Goal: Task Accomplishment & Management: Manage account settings

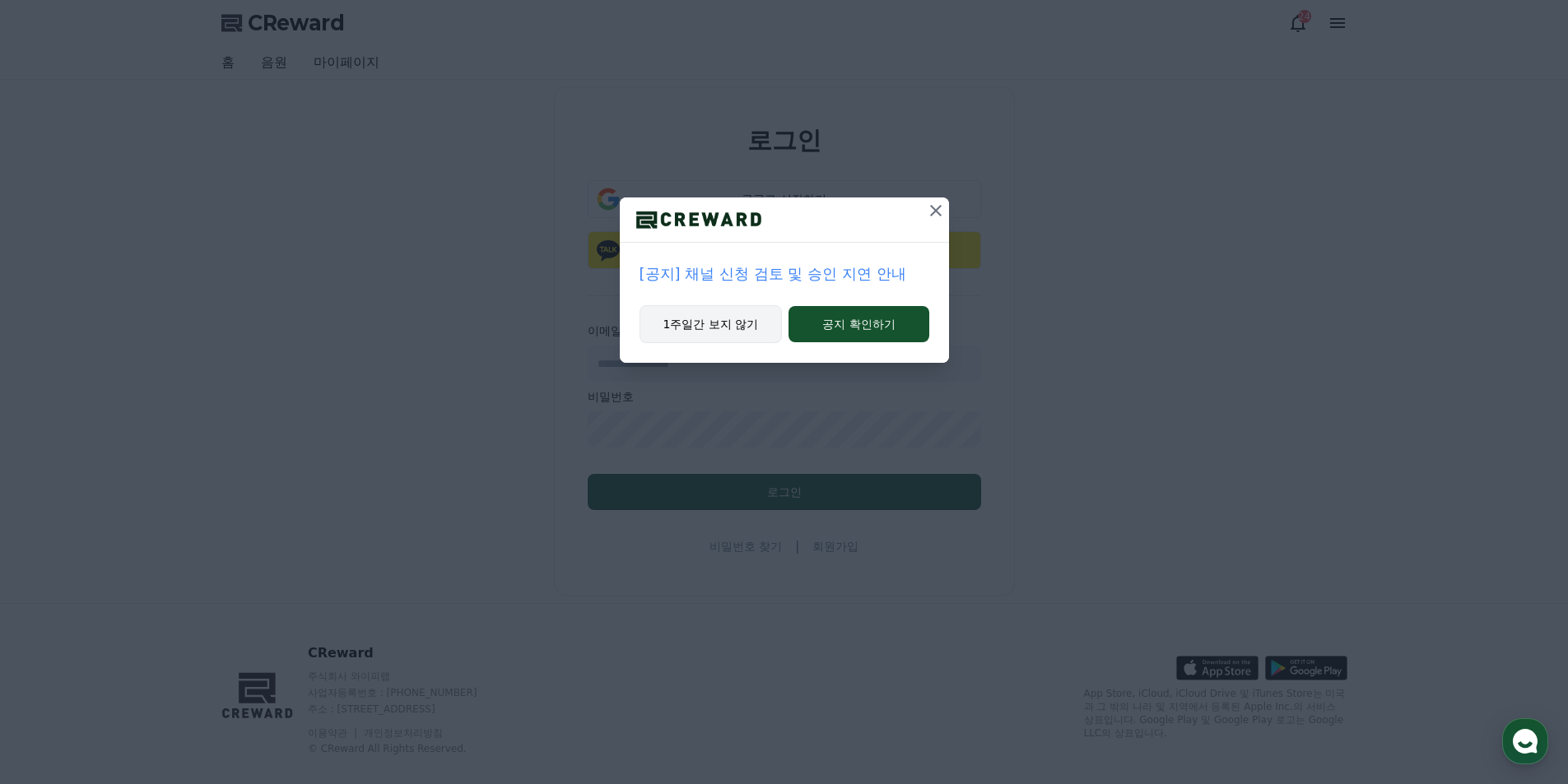
click at [730, 325] on button "1주일간 보지 않기" at bounding box center [711, 324] width 144 height 38
click at [729, 325] on button "1주일간 보지 않기" at bounding box center [709, 324] width 144 height 38
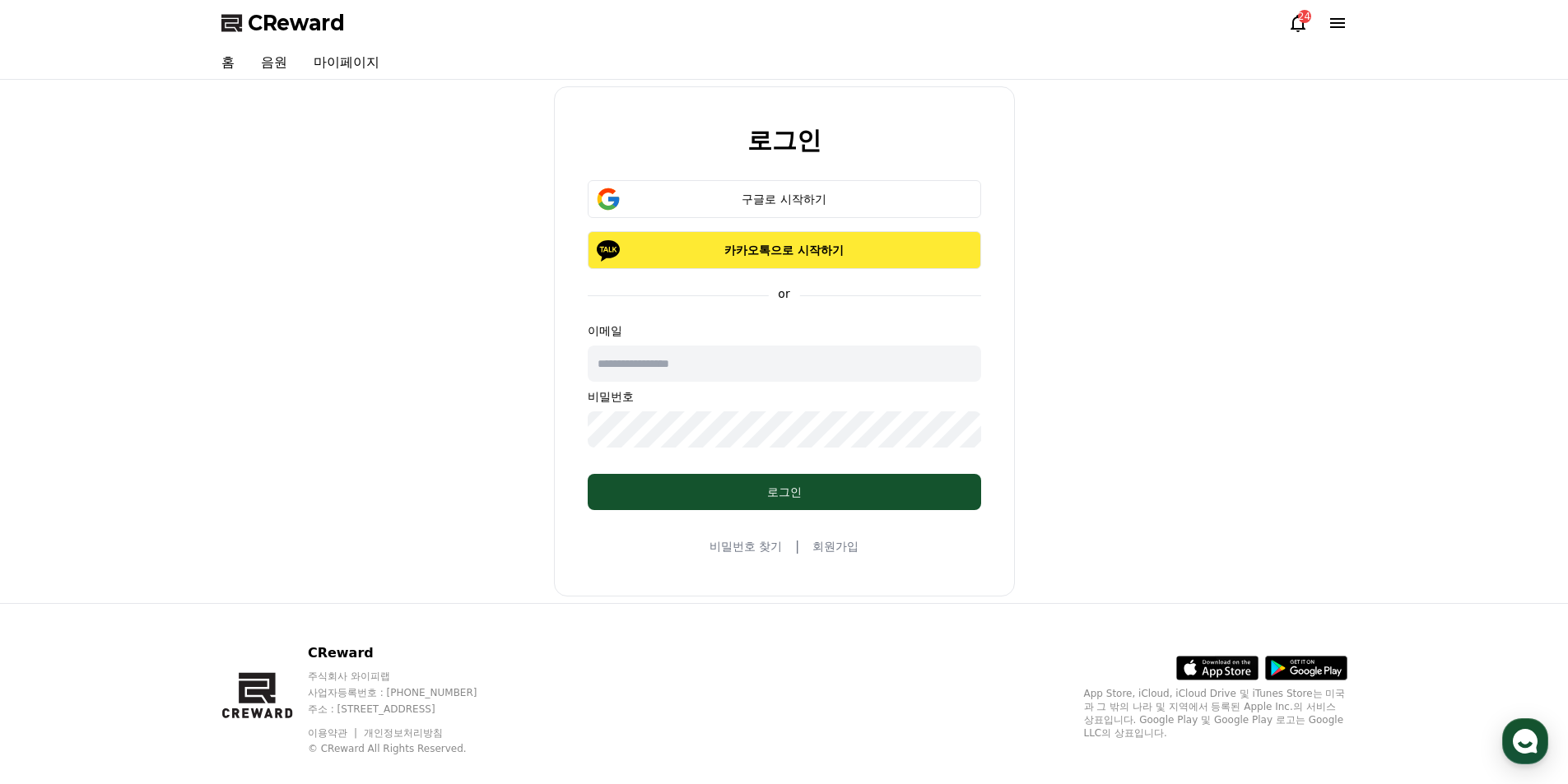
click at [789, 246] on p "카카오톡으로 시작하기" at bounding box center [784, 249] width 345 height 17
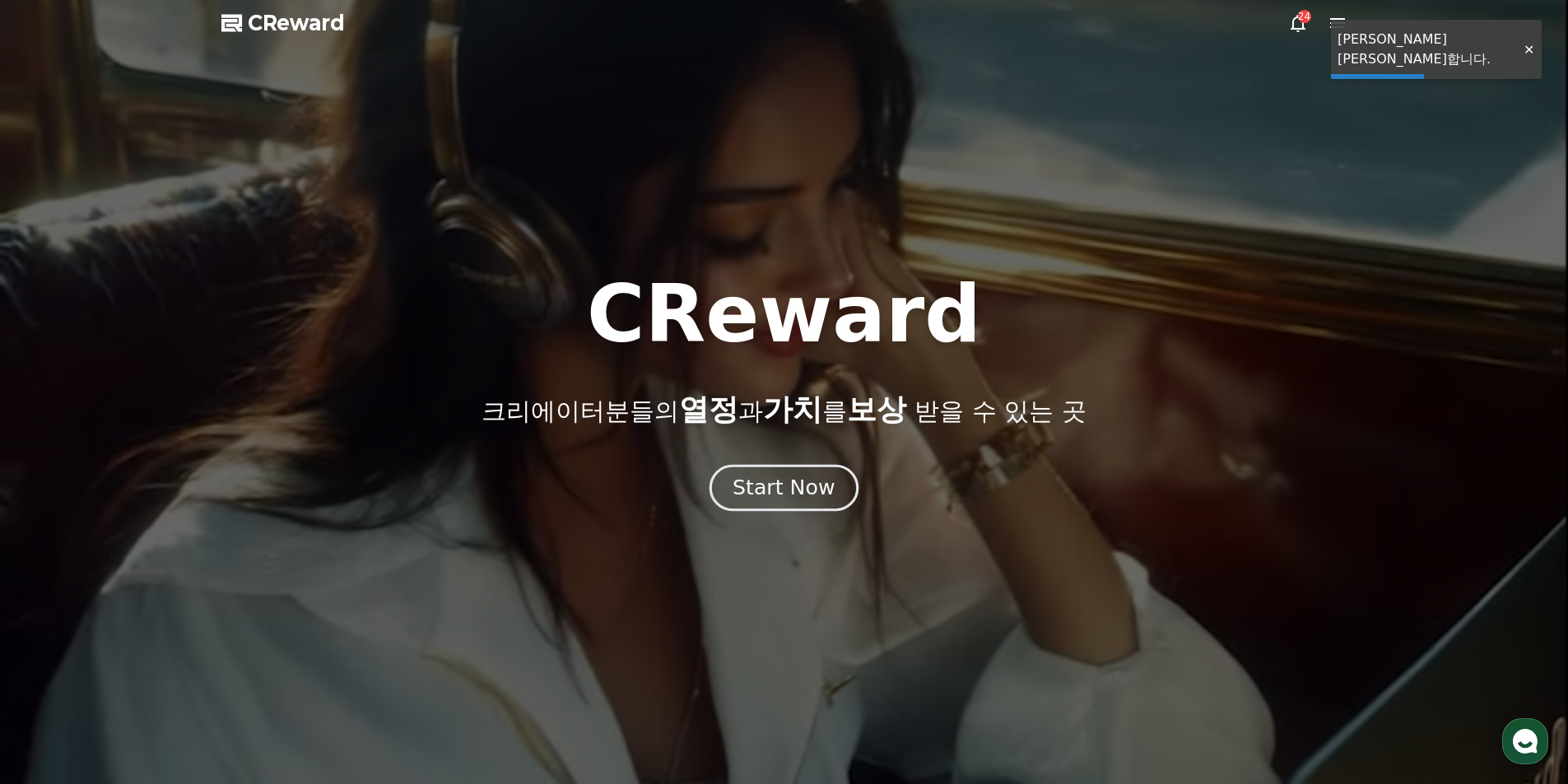
click at [793, 487] on div "Start Now" at bounding box center [783, 488] width 102 height 28
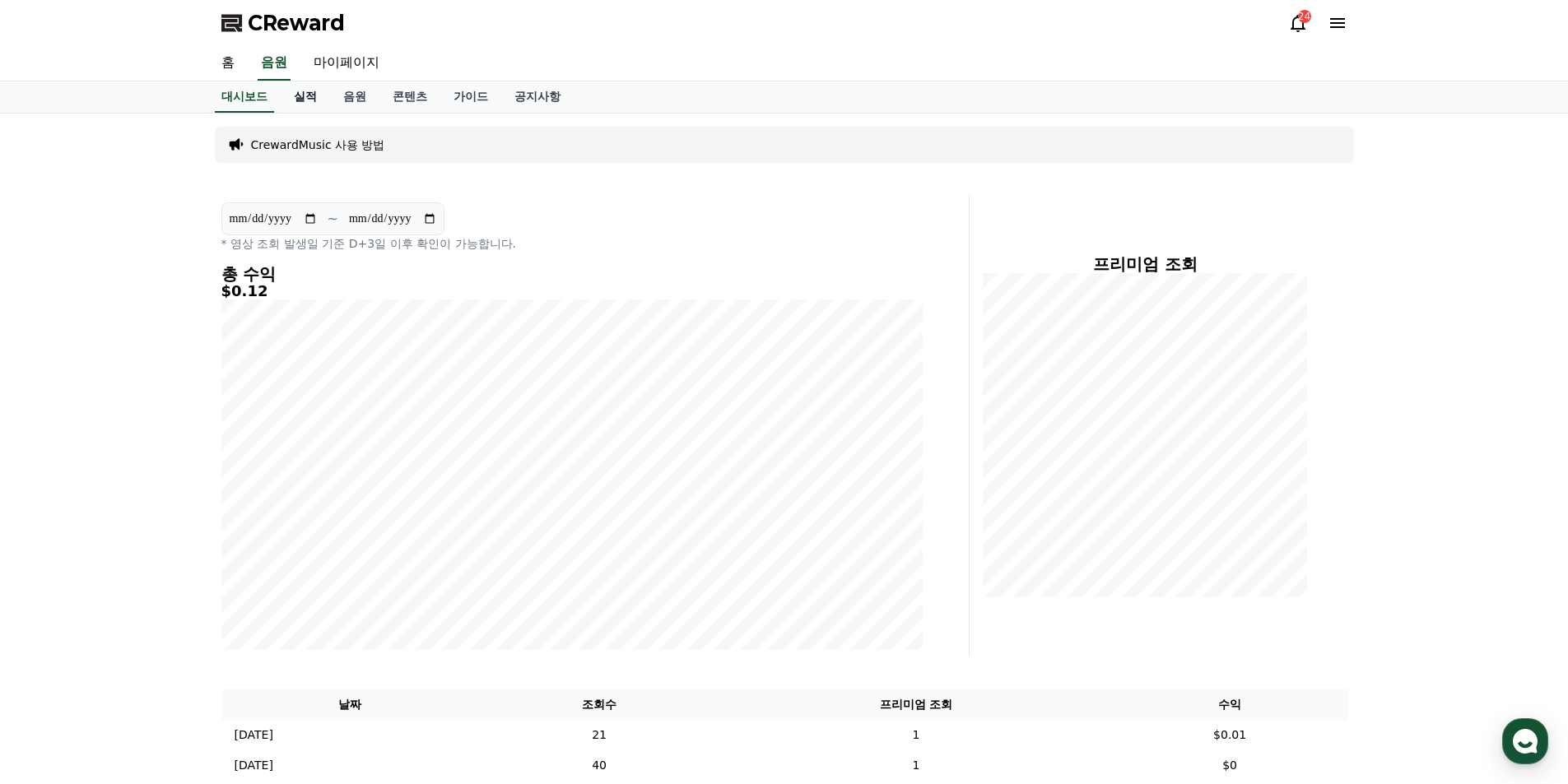
click at [312, 97] on link "실적" at bounding box center [306, 97] width 49 height 32
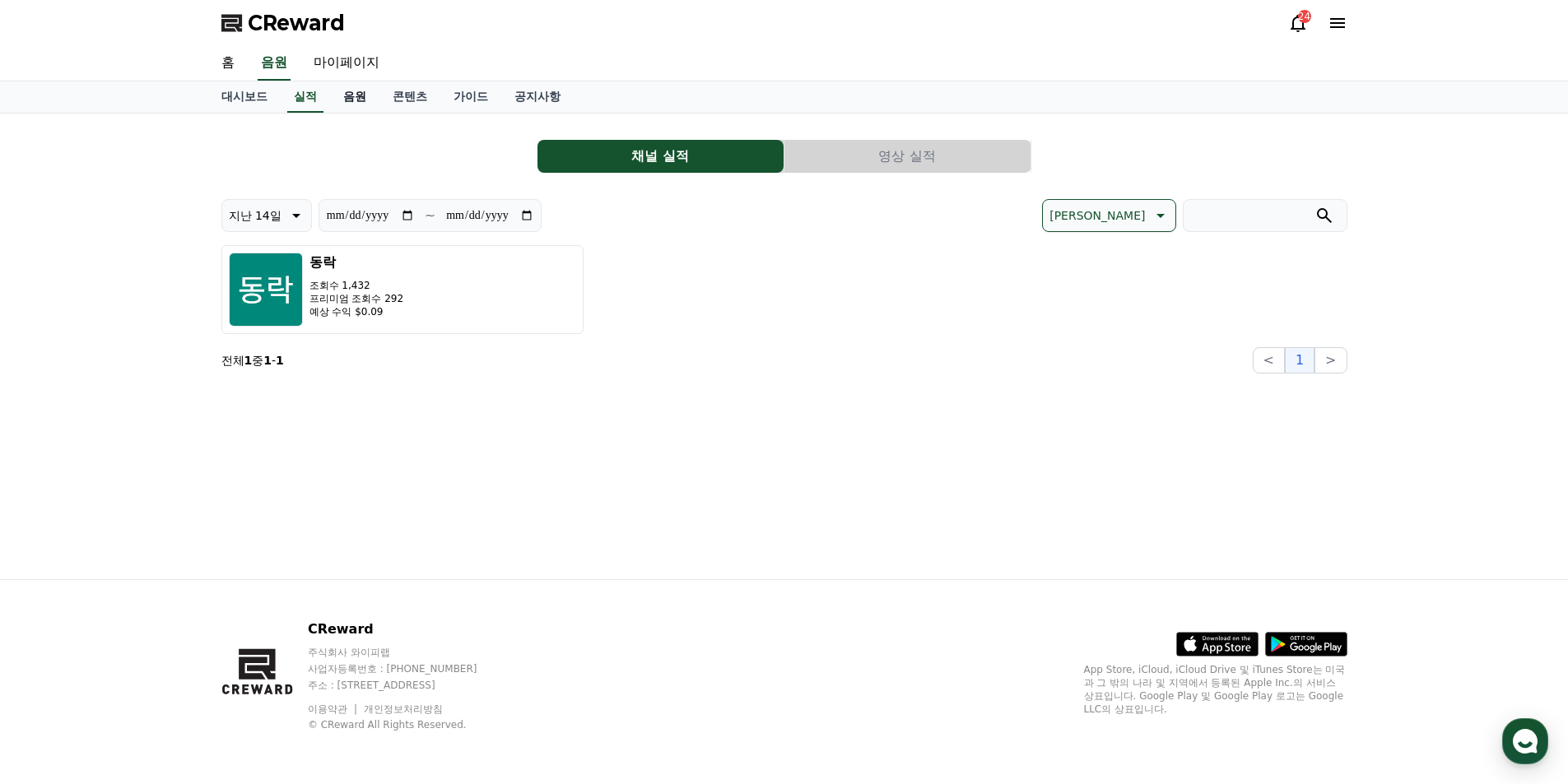
click at [358, 96] on link "음원" at bounding box center [354, 97] width 49 height 32
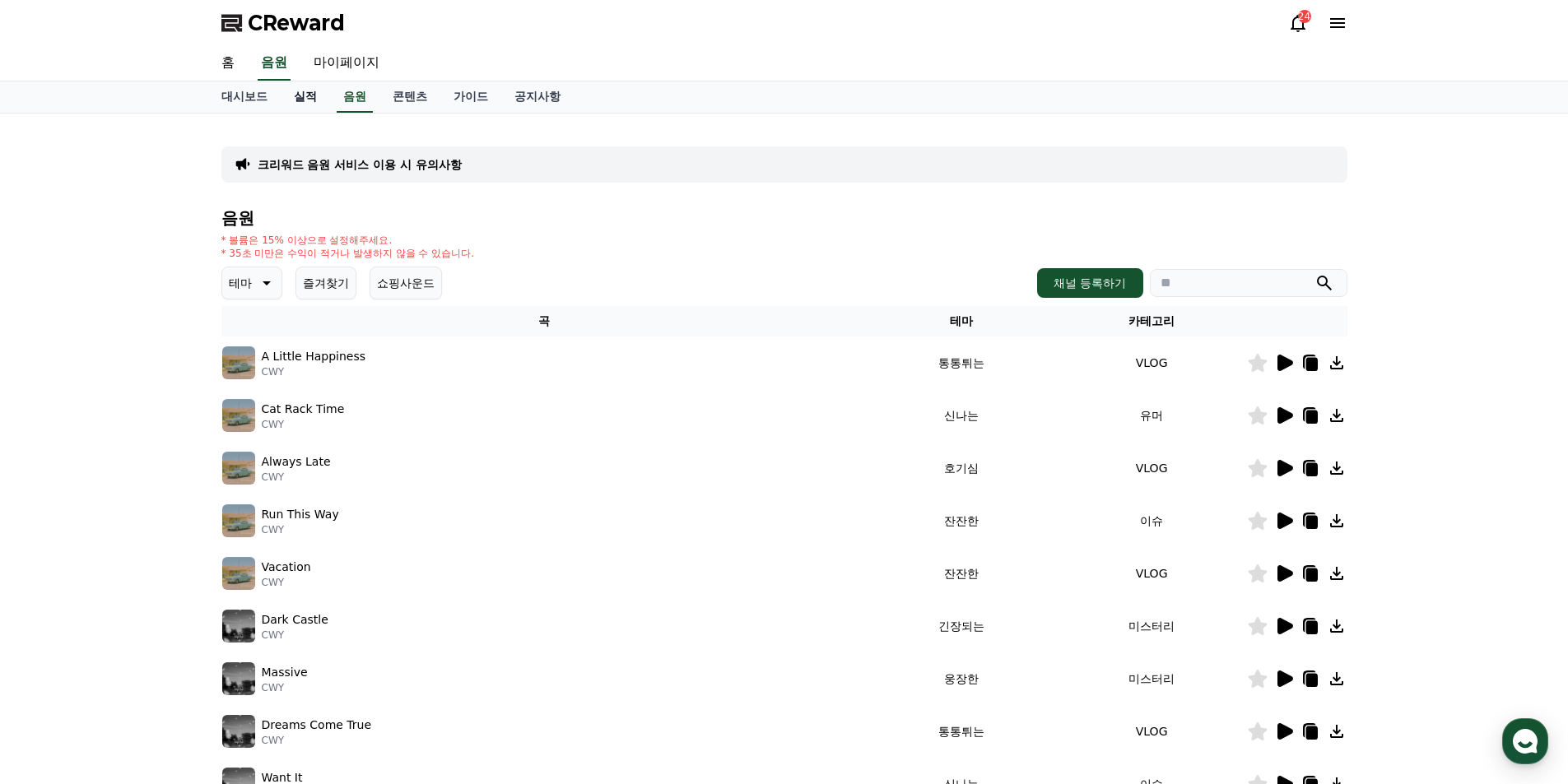
click at [308, 95] on link "실적" at bounding box center [306, 97] width 49 height 32
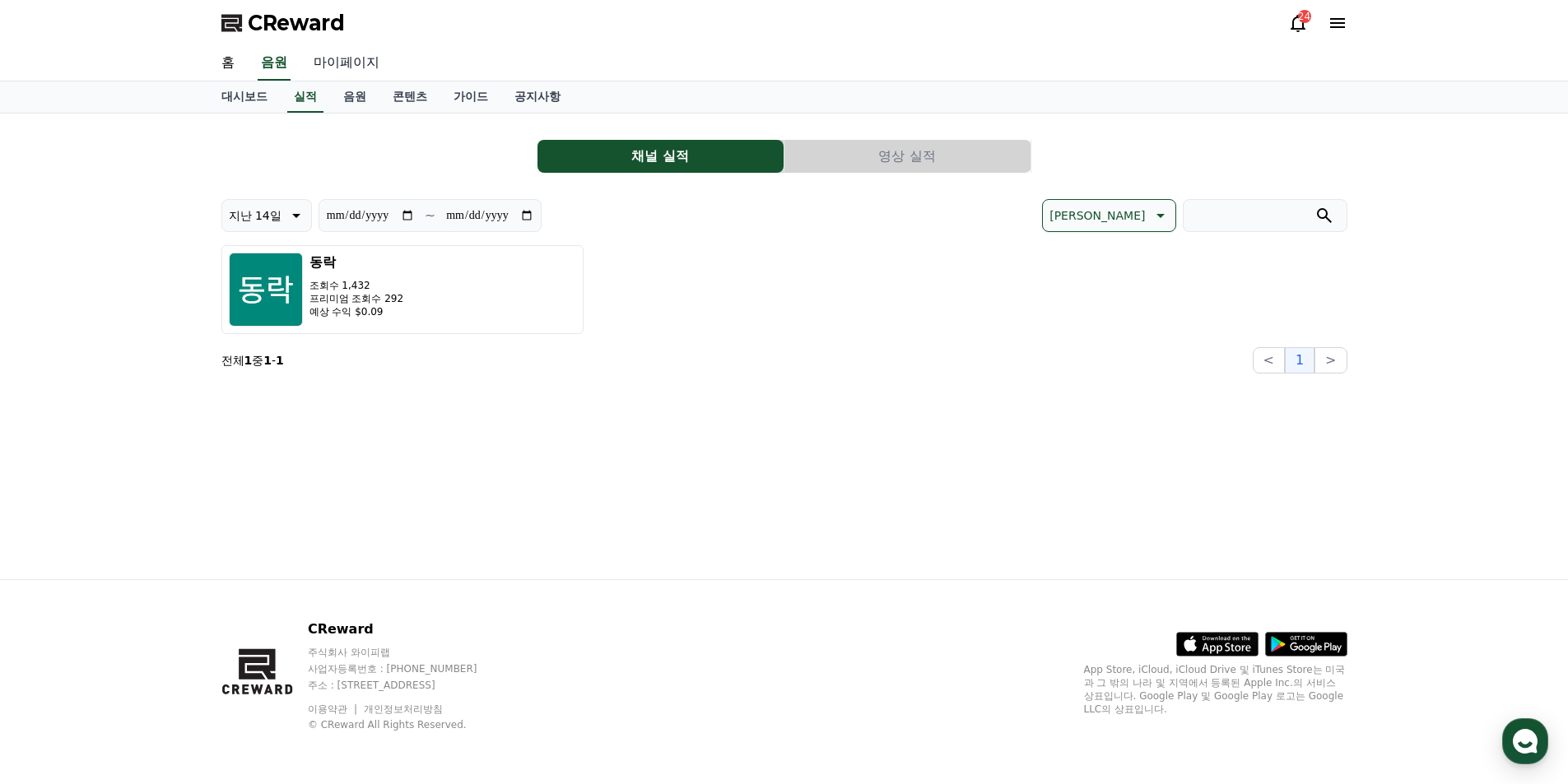
click at [357, 55] on link "마이페이지" at bounding box center [345, 63] width 92 height 35
select select "**********"
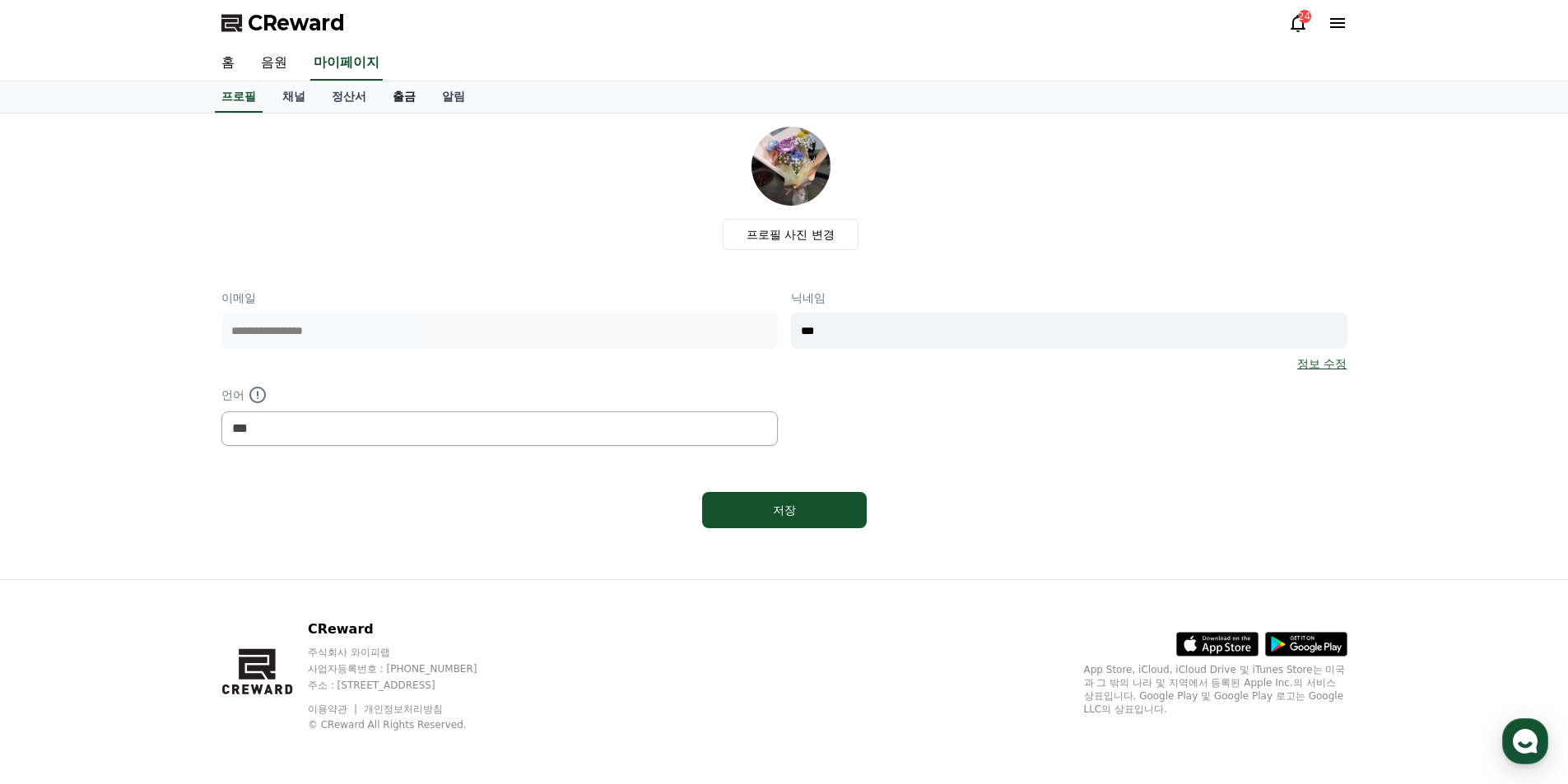
click at [399, 95] on link "출금" at bounding box center [404, 97] width 49 height 32
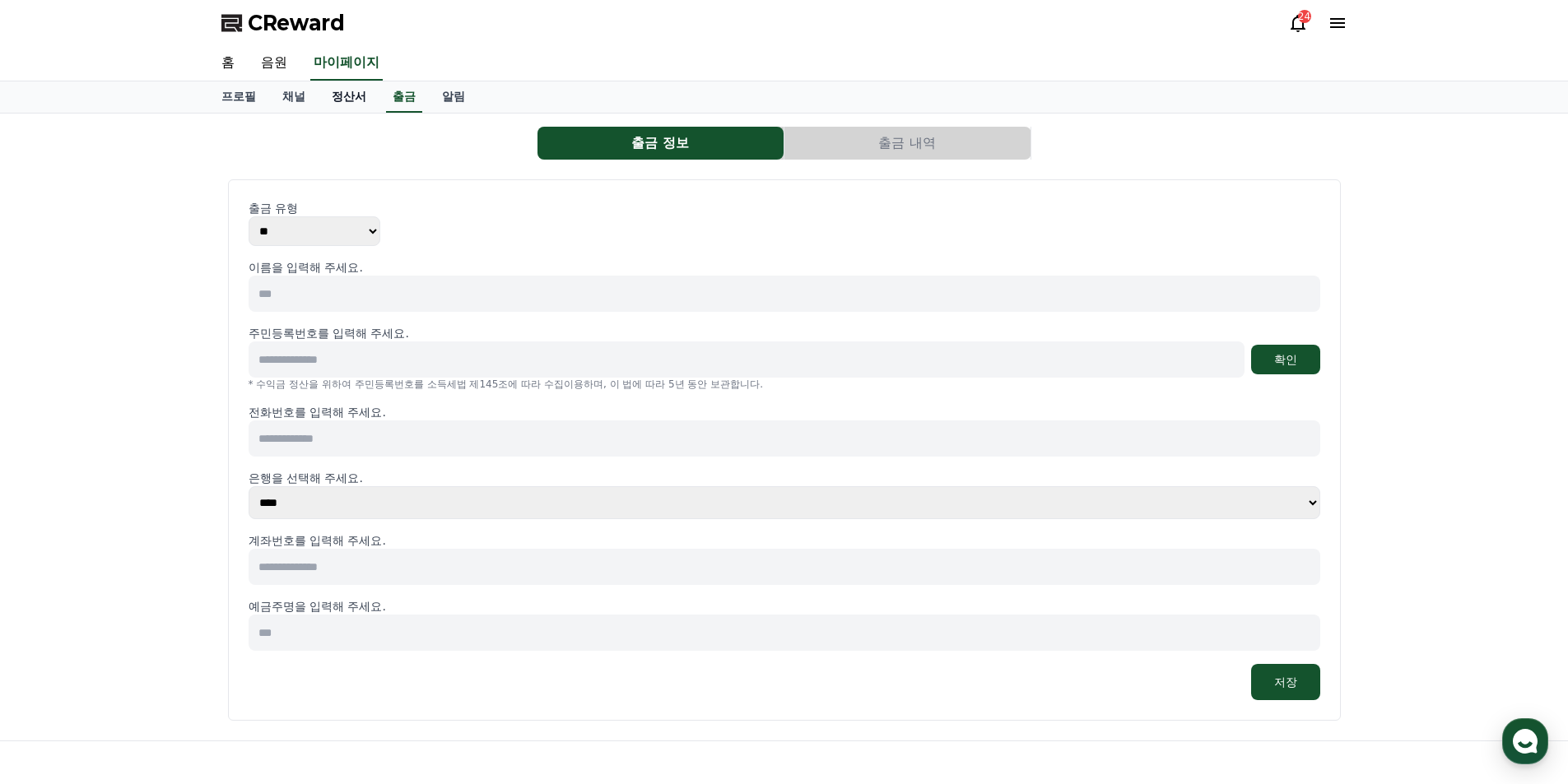
click at [352, 96] on link "정산서" at bounding box center [349, 97] width 61 height 32
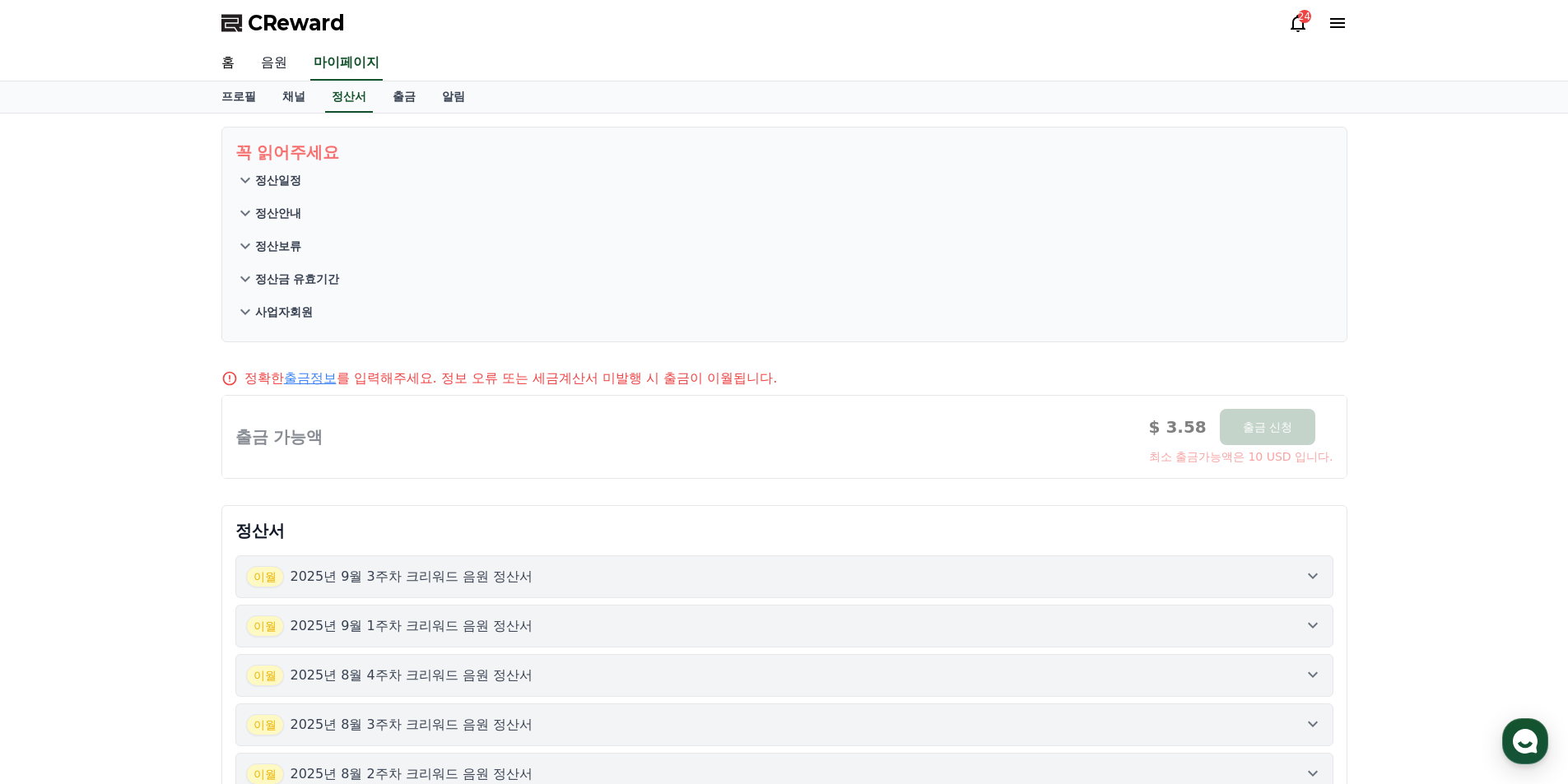
click at [270, 61] on link "음원" at bounding box center [273, 63] width 52 height 35
